Goal: Navigation & Orientation: Go to known website

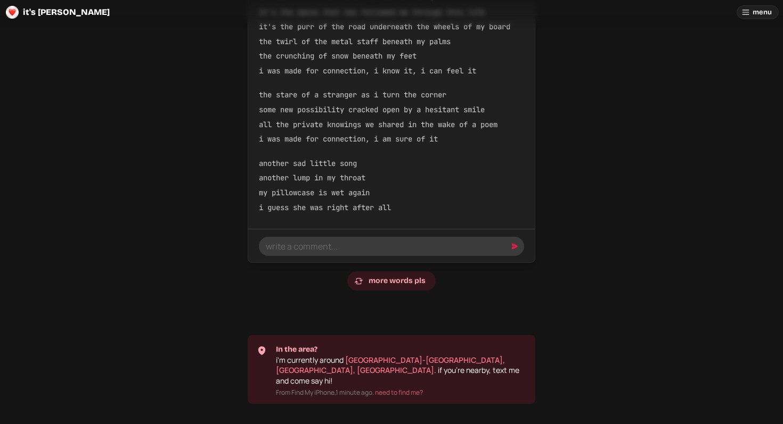
scroll to position [570, 0]
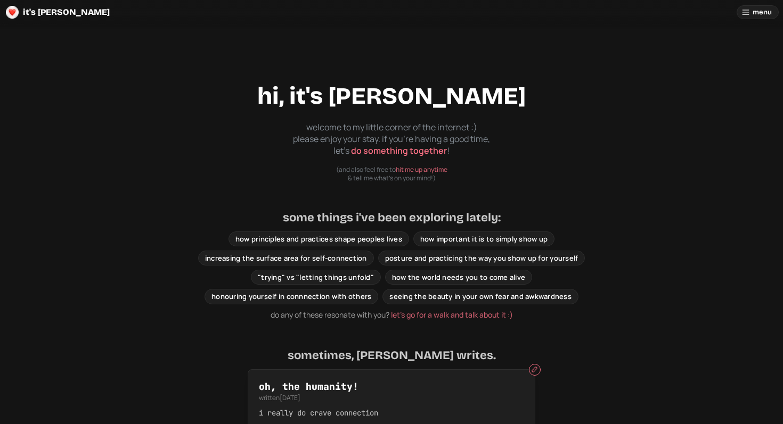
scroll to position [570, 0]
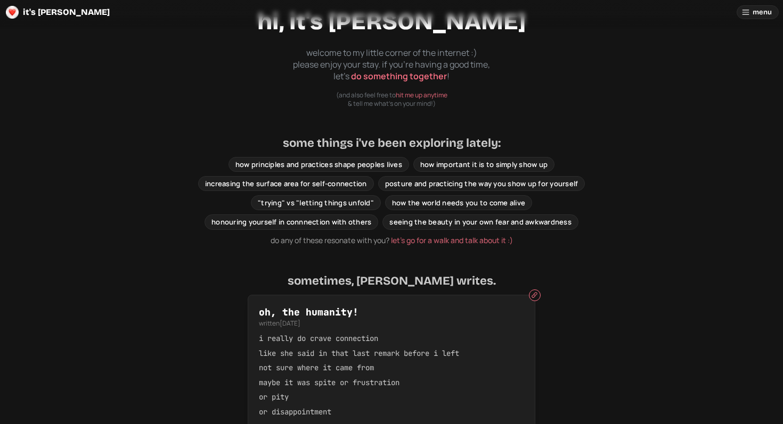
scroll to position [58, 0]
